Goal: Use online tool/utility: Utilize a website feature to perform a specific function

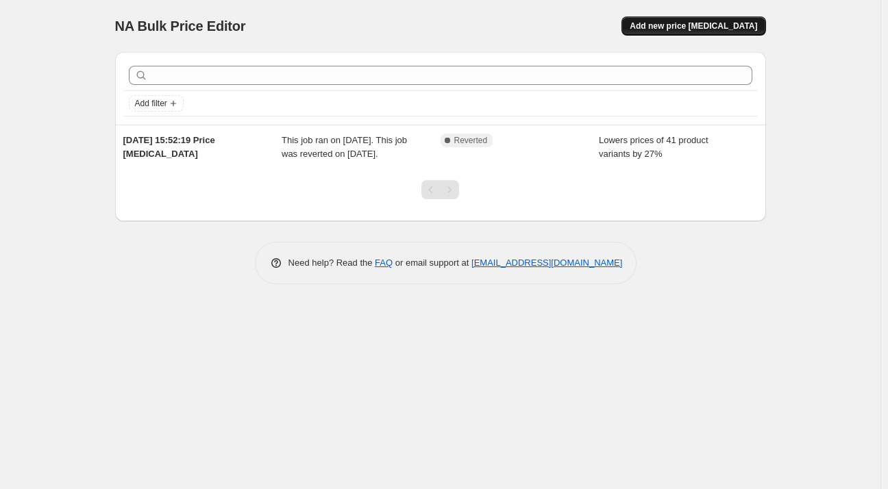
click at [693, 18] on div "NA Bulk Price Editor. This page is ready NA Bulk Price Editor Add new price [ME…" at bounding box center [440, 26] width 651 height 52
click at [693, 27] on span "Add new price [MEDICAL_DATA]" at bounding box center [692, 26] width 127 height 11
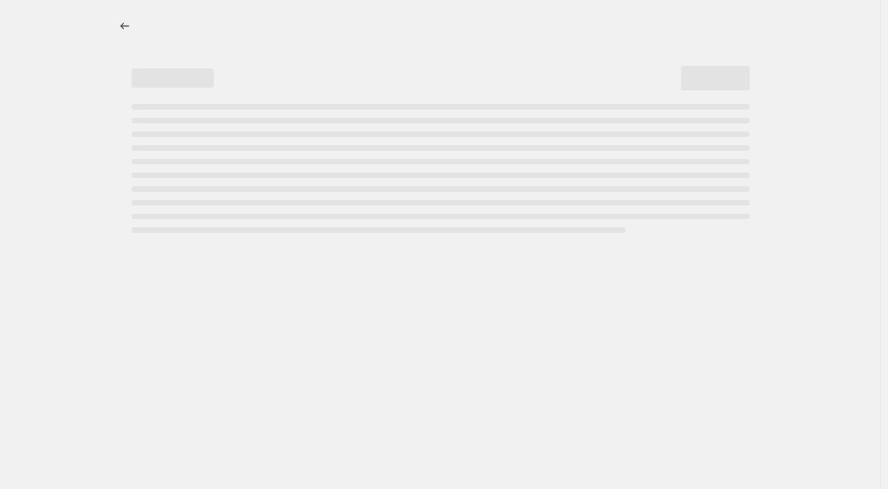
select select "percentage"
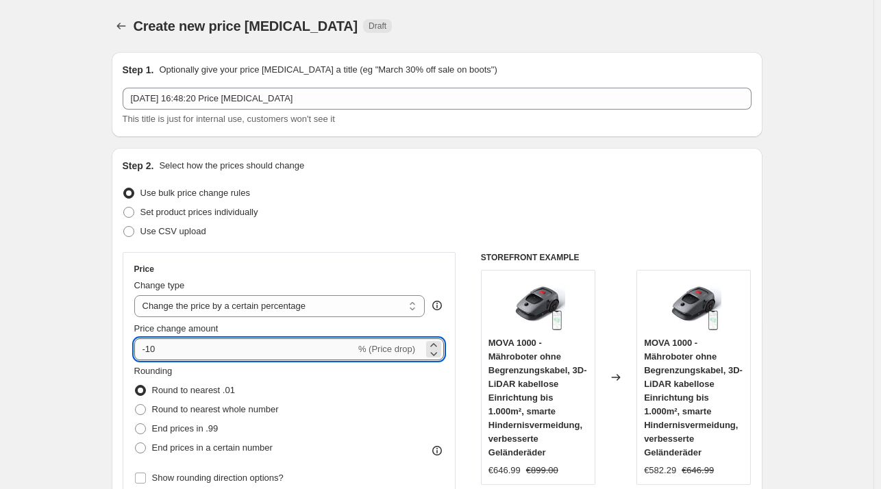
click at [216, 356] on input "-10" at bounding box center [244, 349] width 221 height 22
type input "-1"
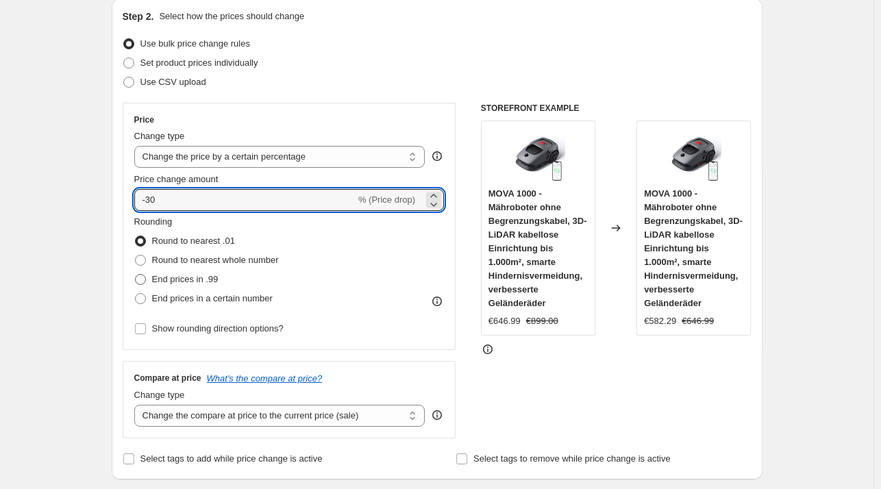
type input "-30"
click at [191, 280] on span "End prices in .99" at bounding box center [185, 279] width 66 height 10
click at [136, 275] on input "End prices in .99" at bounding box center [135, 274] width 1 height 1
radio input "true"
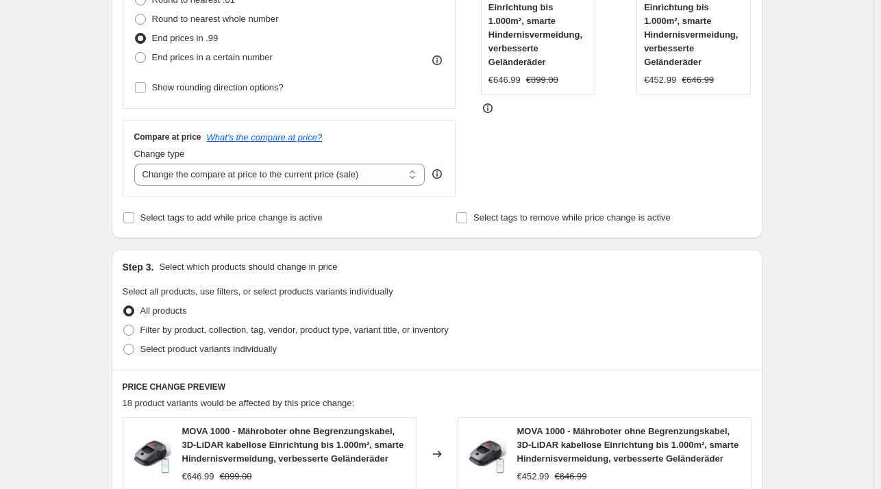
scroll to position [381, 0]
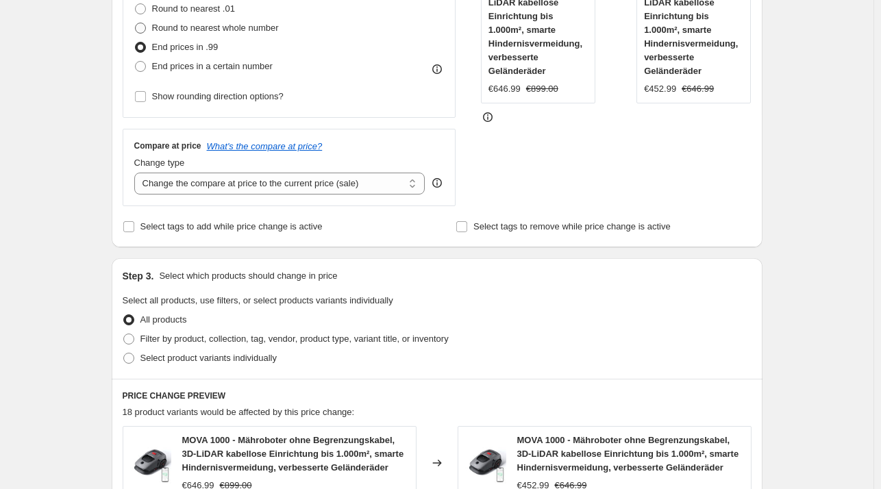
click at [205, 28] on span "Round to nearest whole number" at bounding box center [215, 28] width 127 height 10
click at [136, 23] on input "Round to nearest whole number" at bounding box center [135, 23] width 1 height 1
radio input "true"
click at [184, 43] on span "End prices in .99" at bounding box center [185, 47] width 66 height 10
click at [136, 42] on input "End prices in .99" at bounding box center [135, 42] width 1 height 1
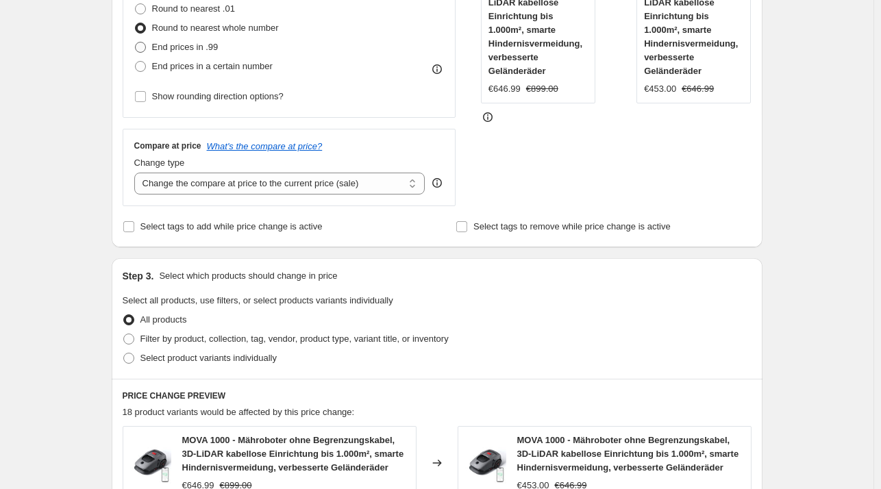
radio input "true"
click at [176, 27] on span "Round to nearest whole number" at bounding box center [215, 28] width 127 height 10
click at [136, 23] on input "Round to nearest whole number" at bounding box center [135, 23] width 1 height 1
radio input "true"
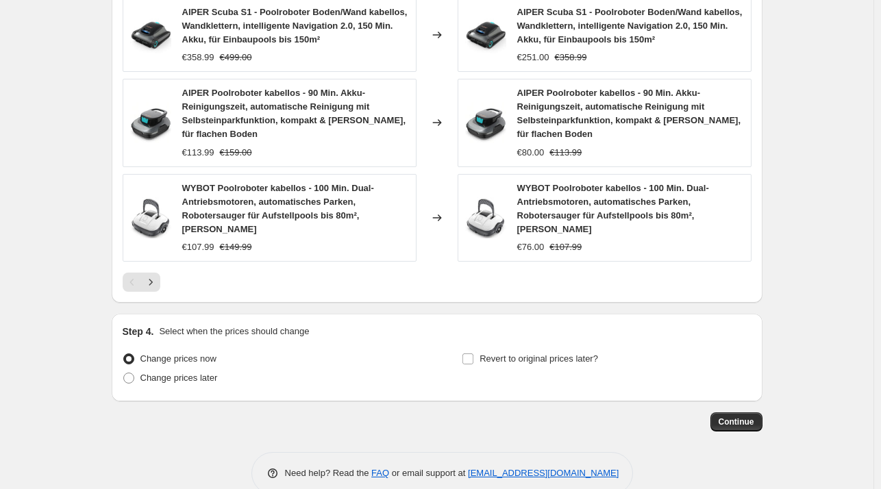
scroll to position [997, 0]
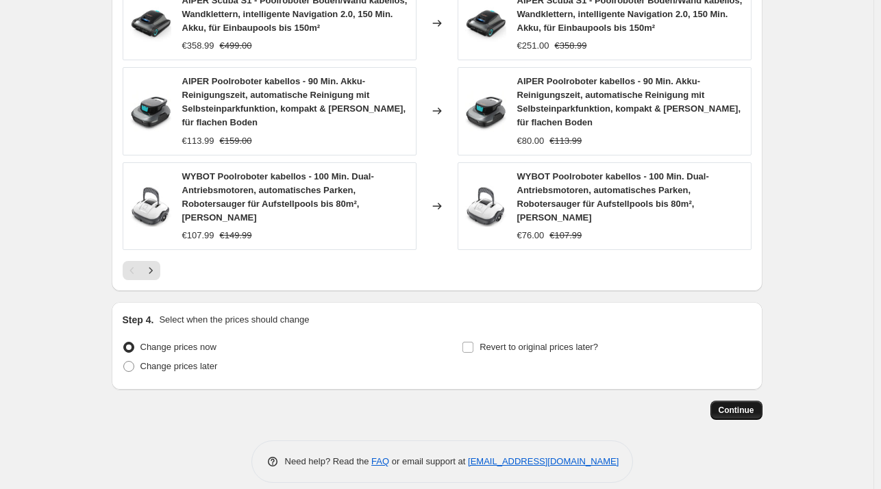
click at [748, 405] on span "Continue" at bounding box center [736, 410] width 36 height 11
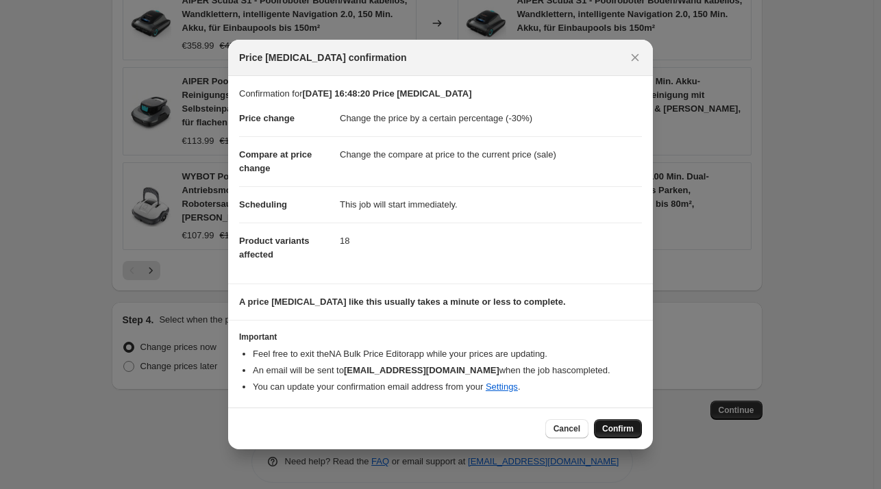
click at [627, 429] on span "Confirm" at bounding box center [618, 428] width 32 height 11
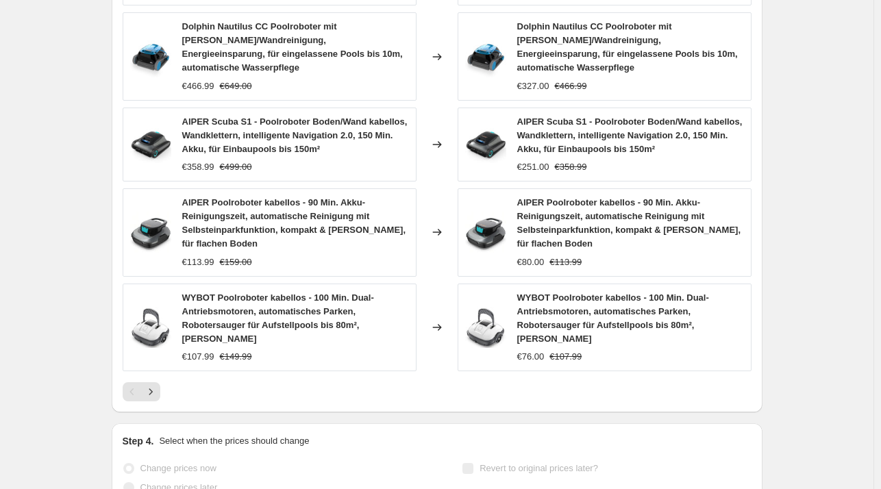
scroll to position [938, 0]
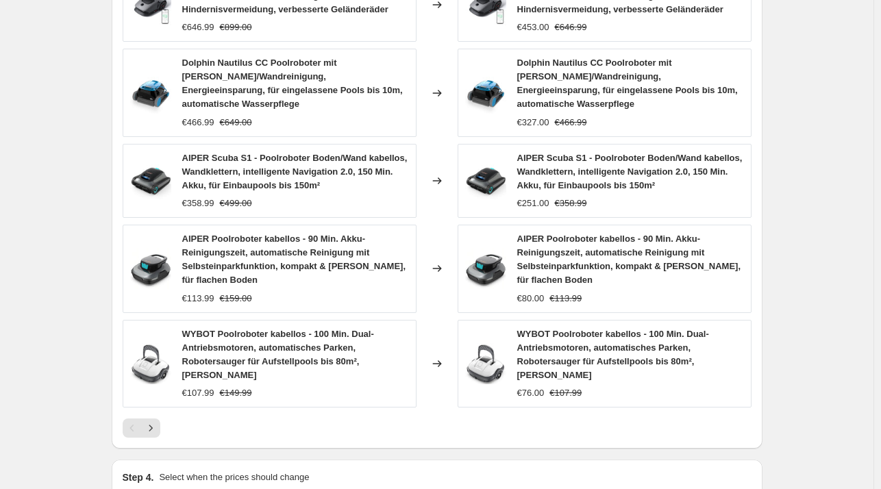
click at [536, 253] on span "AIPER Poolroboter kabellos - 90 Min. Akku-Reinigungszeit, automatische Reinigun…" at bounding box center [629, 259] width 224 height 51
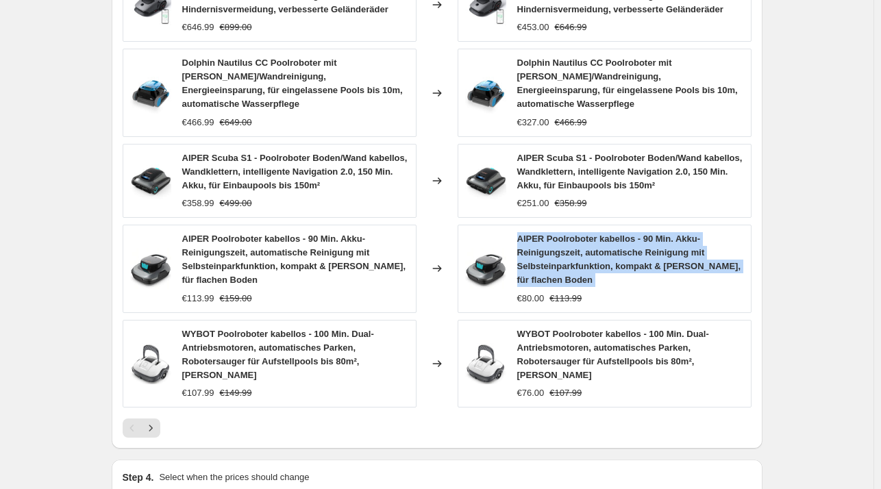
click at [536, 253] on span "AIPER Poolroboter kabellos - 90 Min. Akku-Reinigungszeit, automatische Reinigun…" at bounding box center [629, 259] width 224 height 51
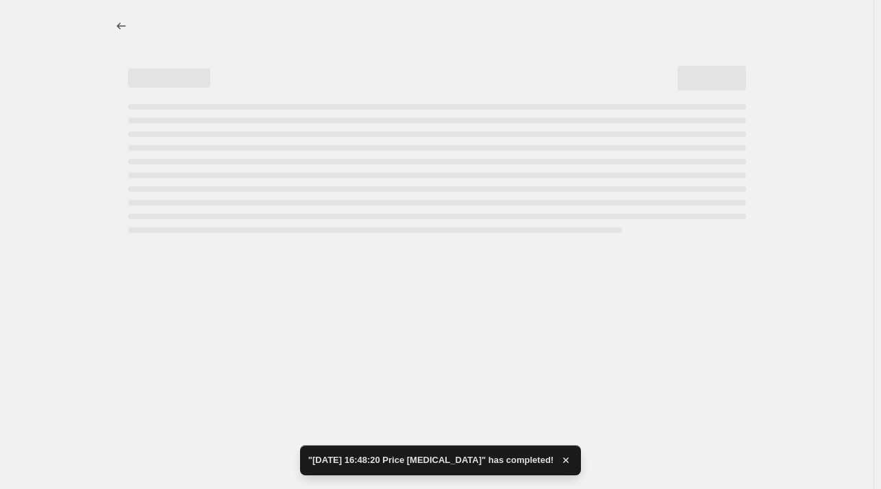
select select "percentage"
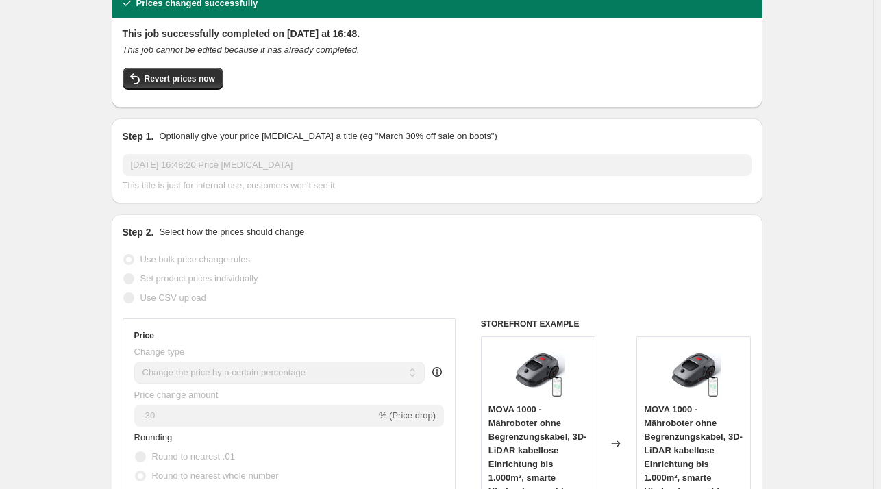
scroll to position [55, 0]
